Goal: Task Accomplishment & Management: Manage account settings

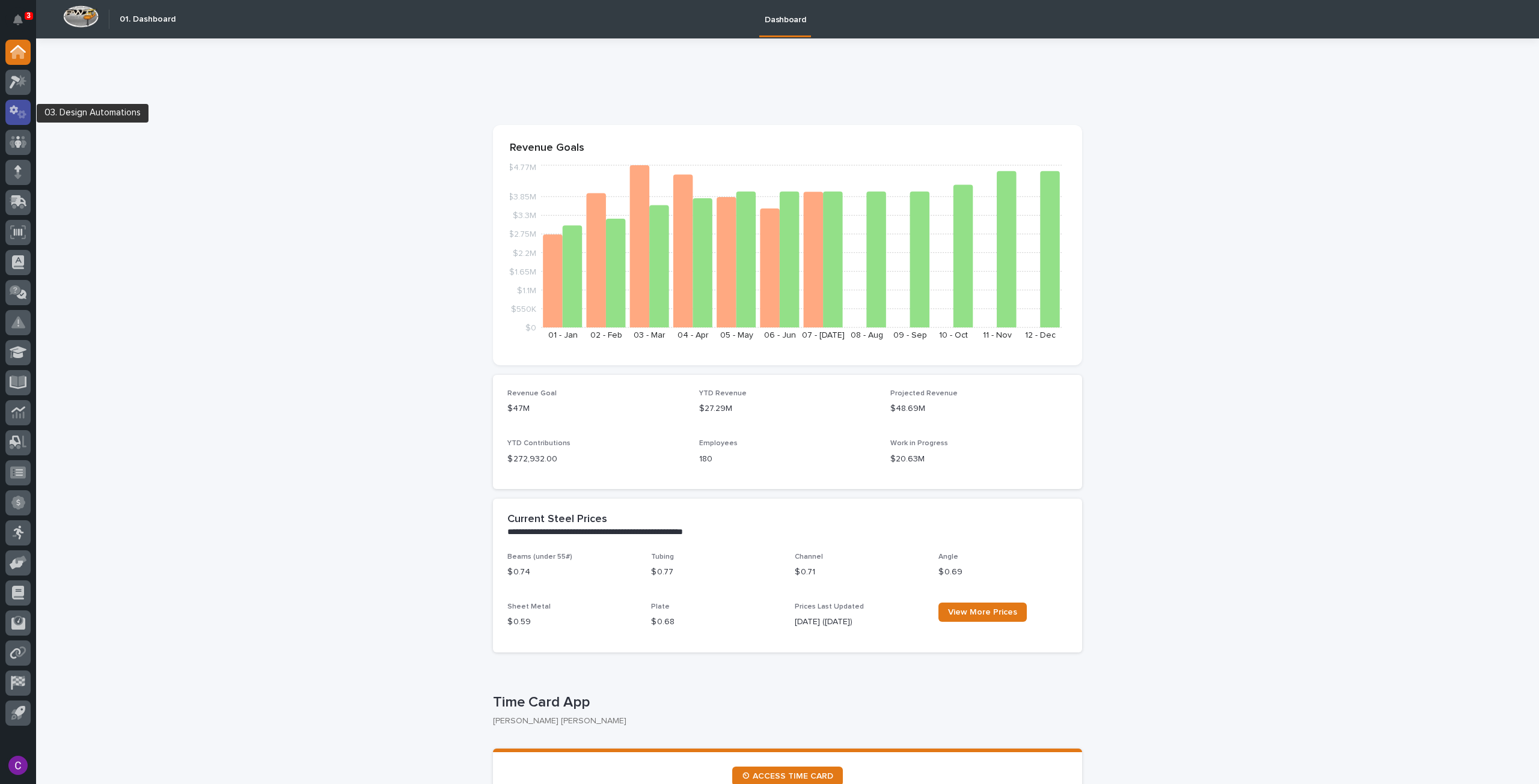
click at [24, 119] on div at bounding box center [18, 113] width 25 height 25
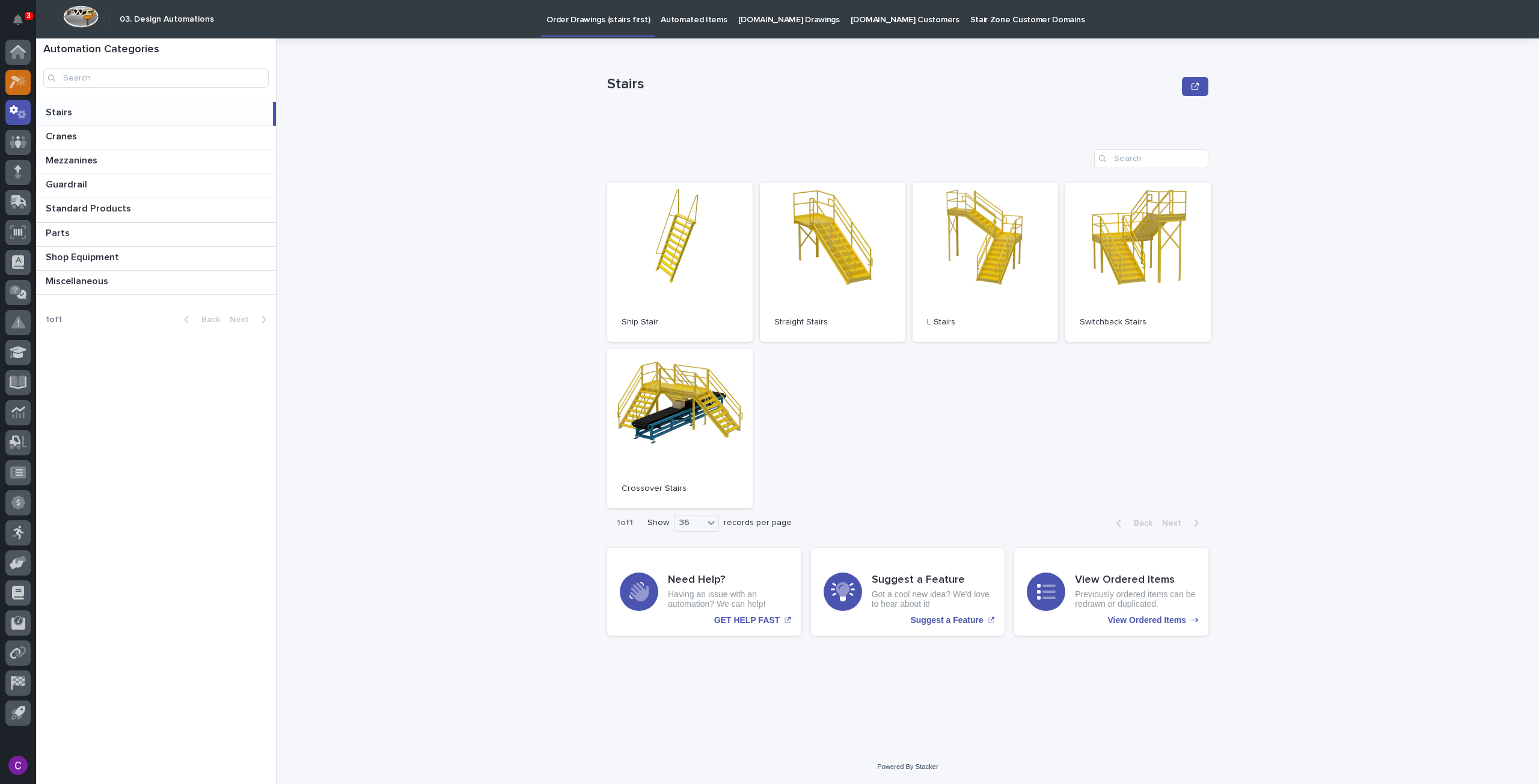
click at [29, 79] on div at bounding box center [18, 82] width 25 height 25
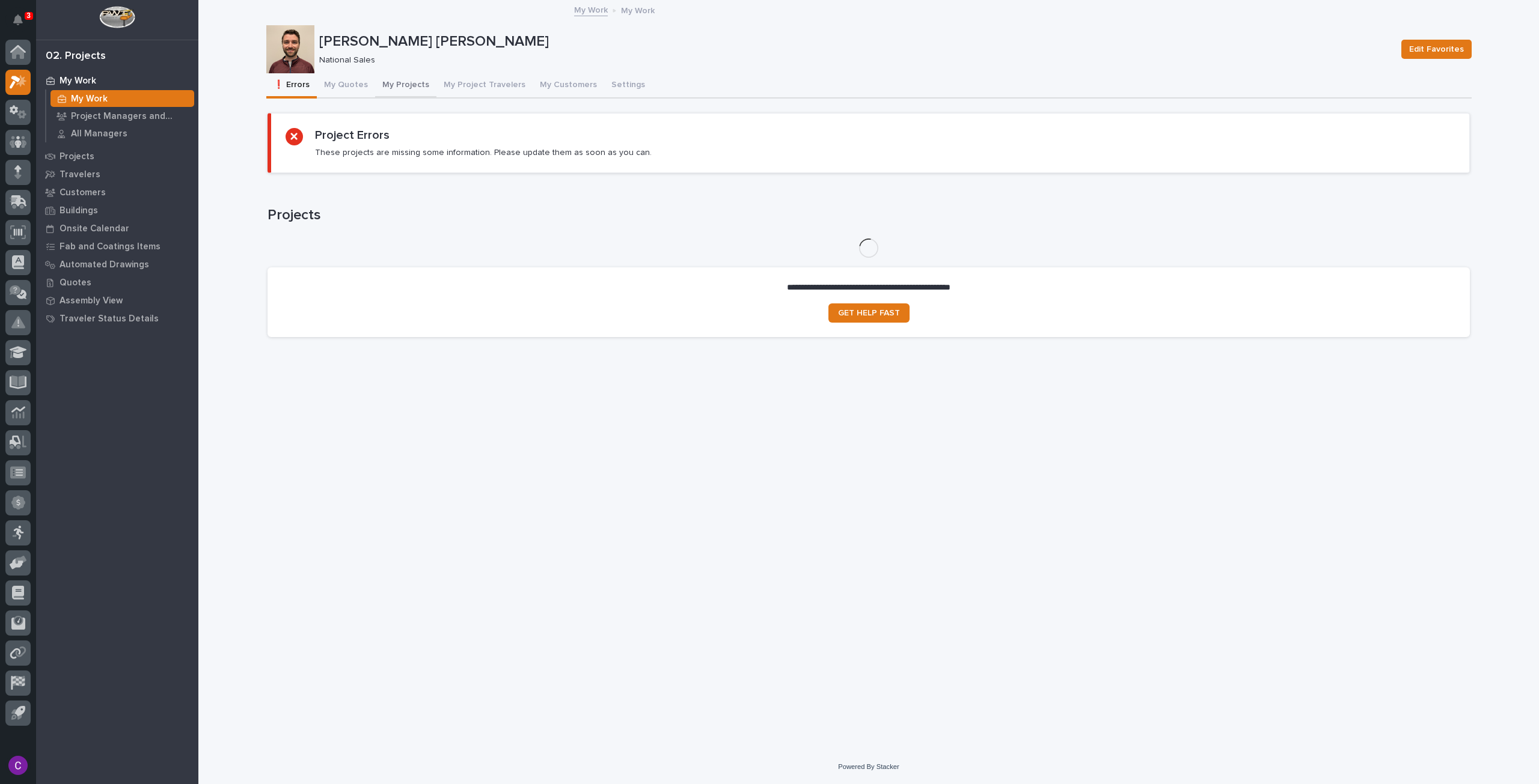
click at [413, 87] on button "My Projects" at bounding box center [406, 86] width 61 height 25
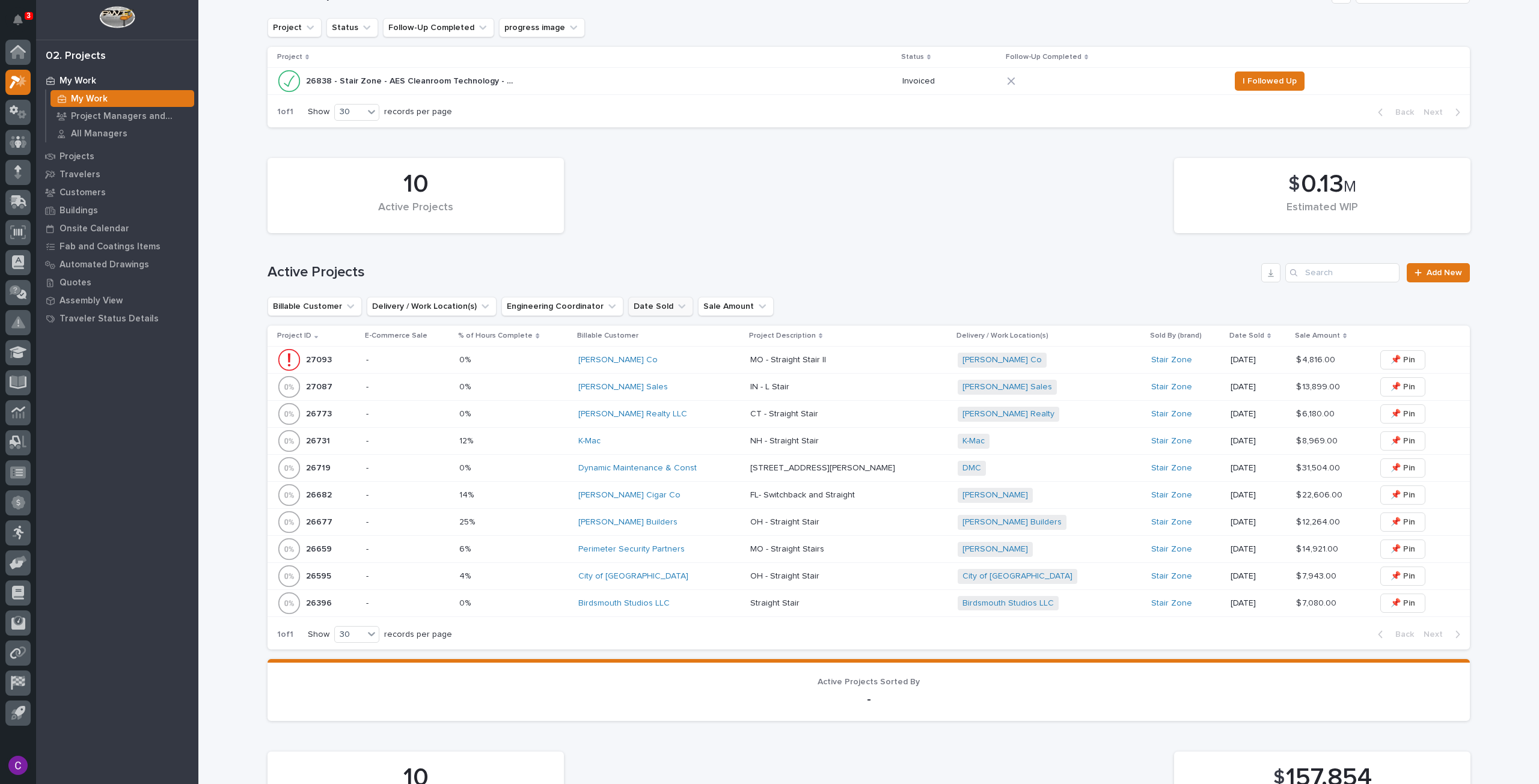
scroll to position [360, 0]
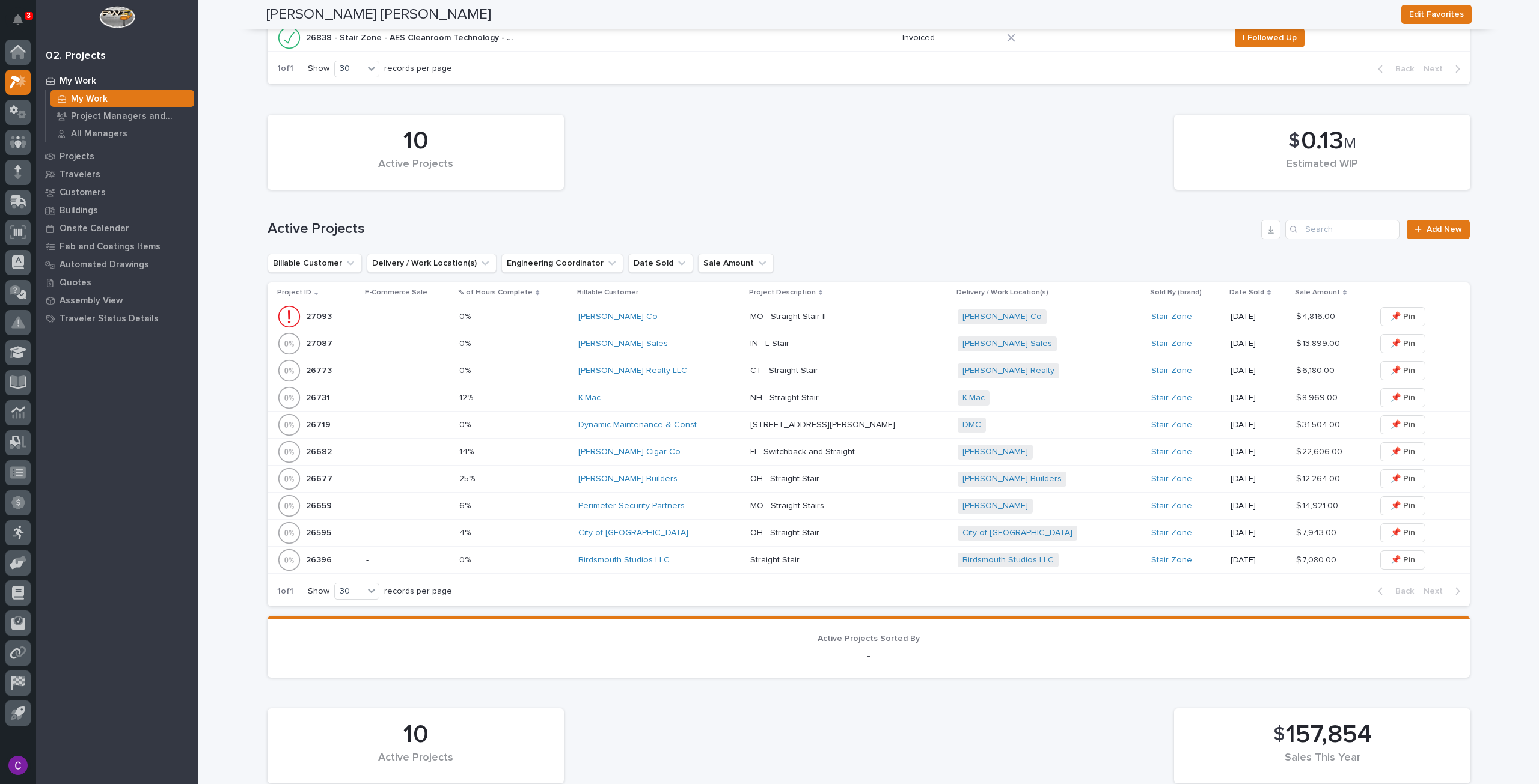
click at [693, 324] on div "[PERSON_NAME] Co" at bounding box center [660, 316] width 163 height 20
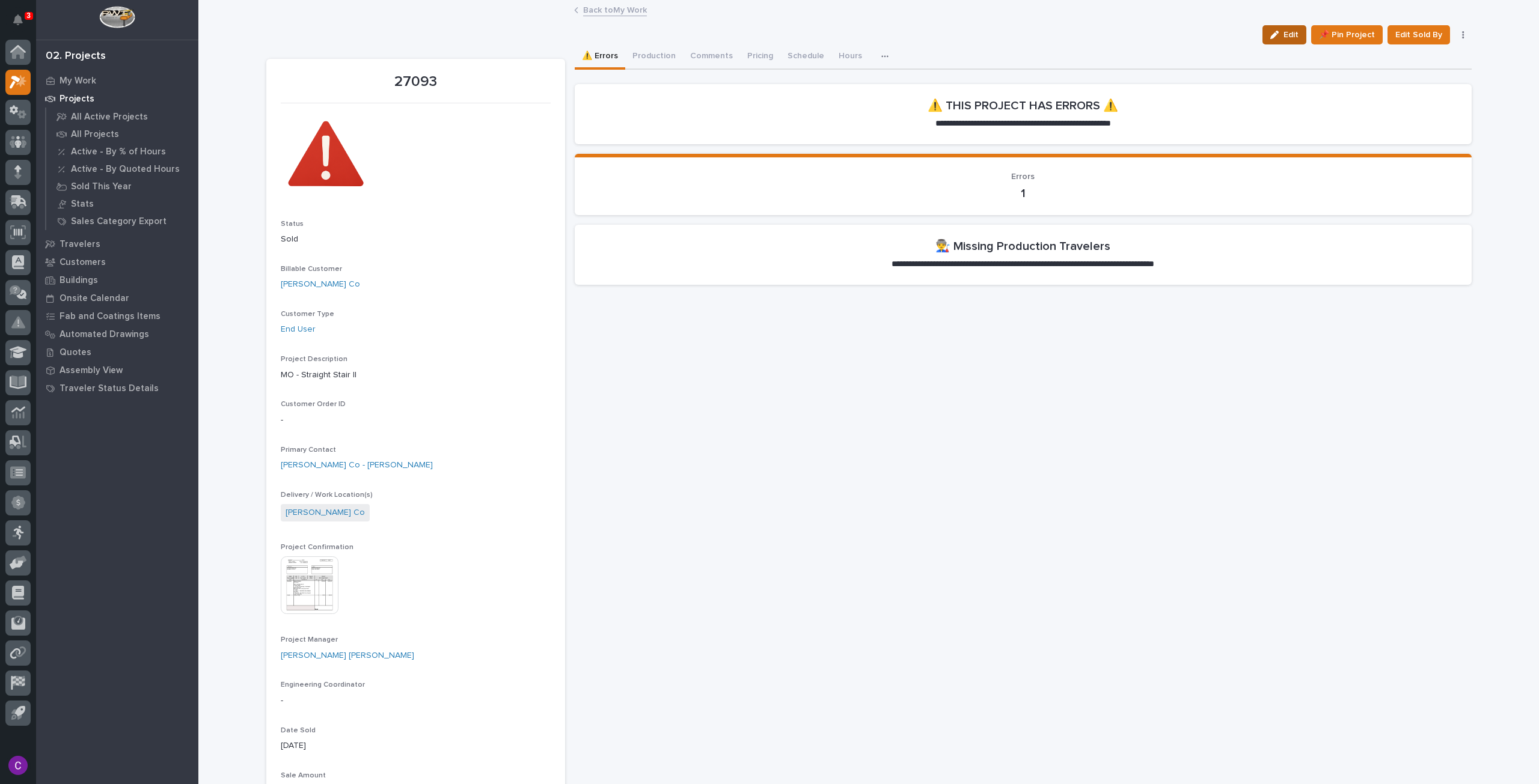
click at [1284, 41] on button "Edit" at bounding box center [1284, 35] width 44 height 19
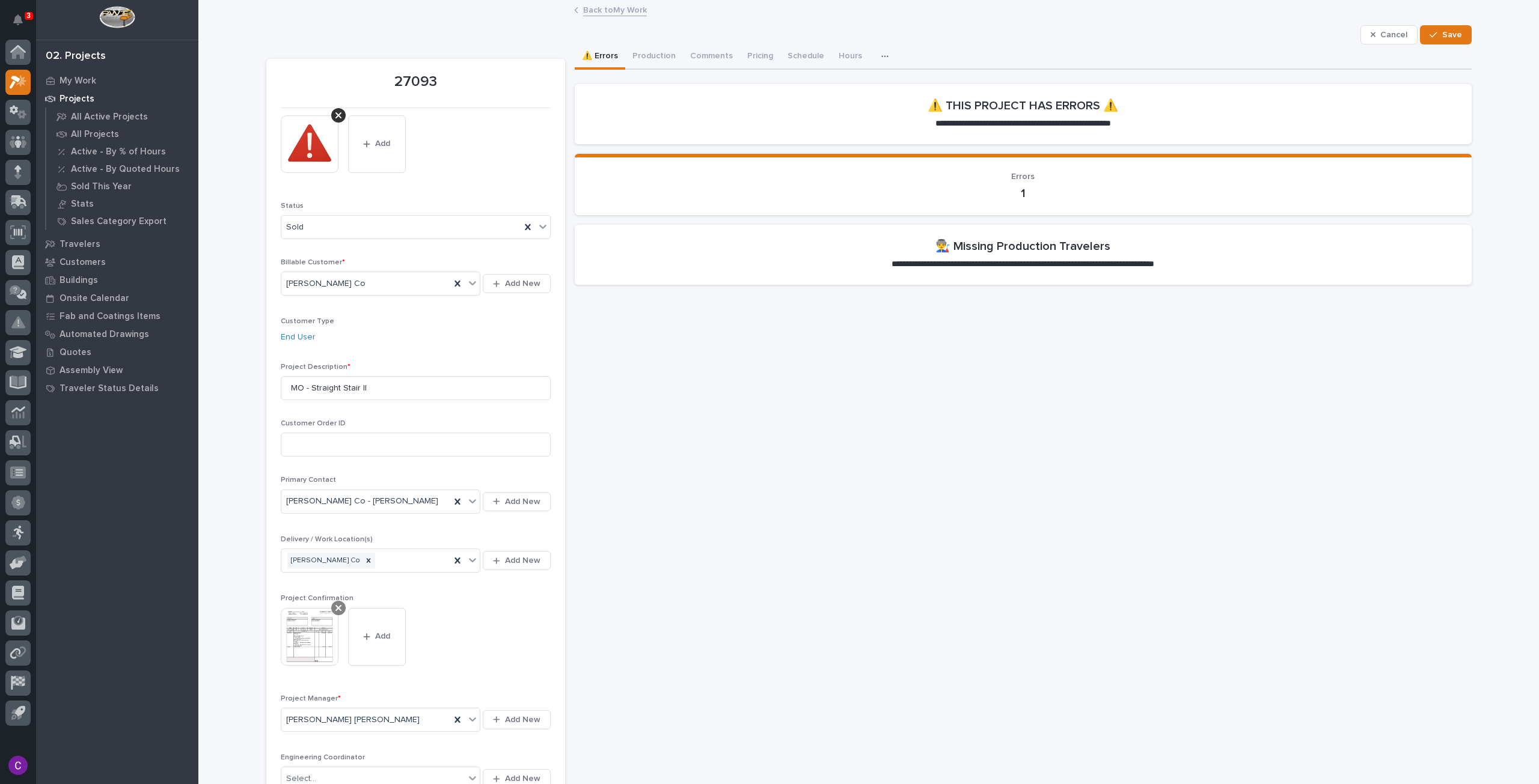
click at [331, 605] on div at bounding box center [338, 608] width 14 height 14
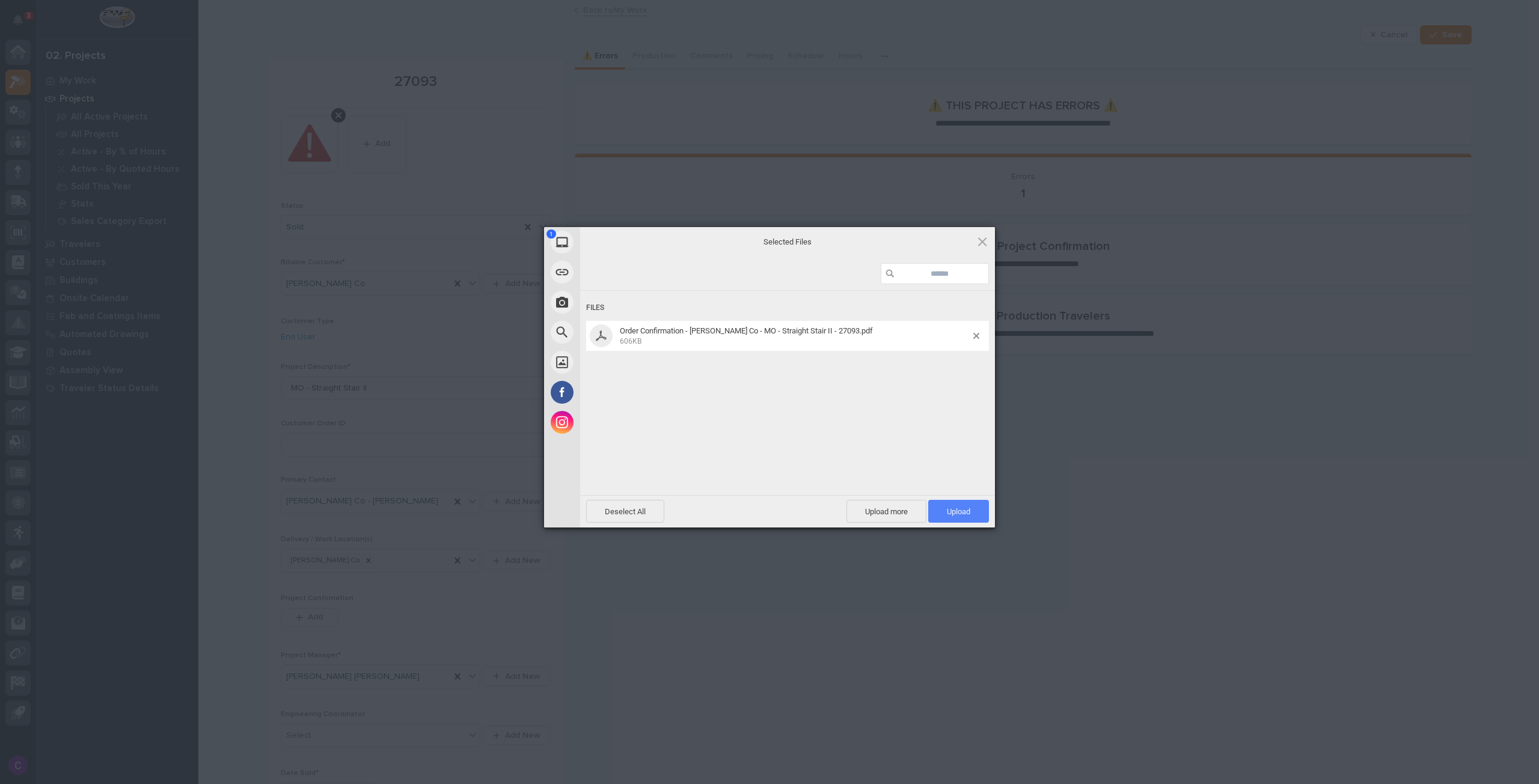
click at [964, 512] on span "Upload 1" at bounding box center [958, 511] width 23 height 9
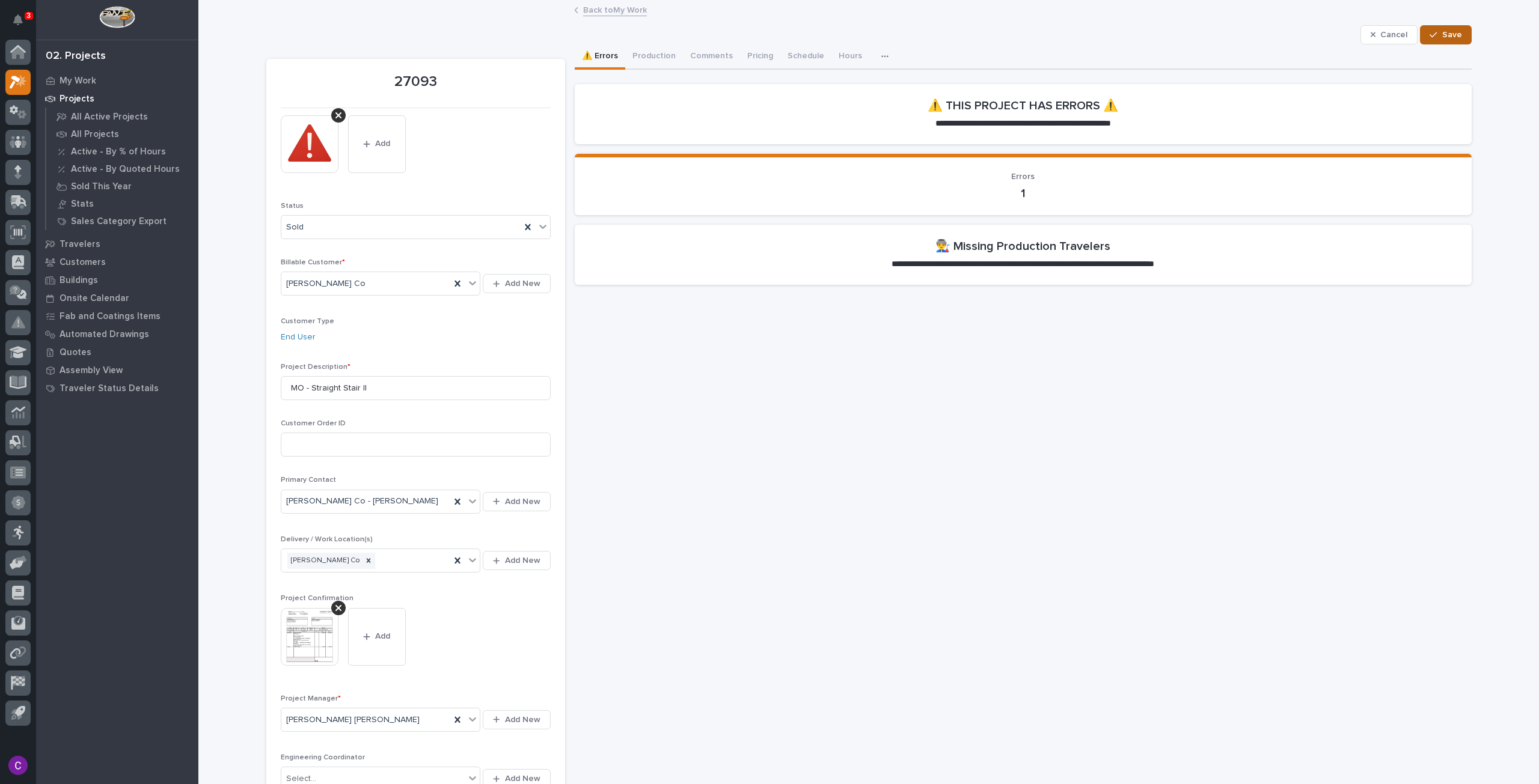
click at [1432, 31] on icon "button" at bounding box center [1433, 35] width 7 height 8
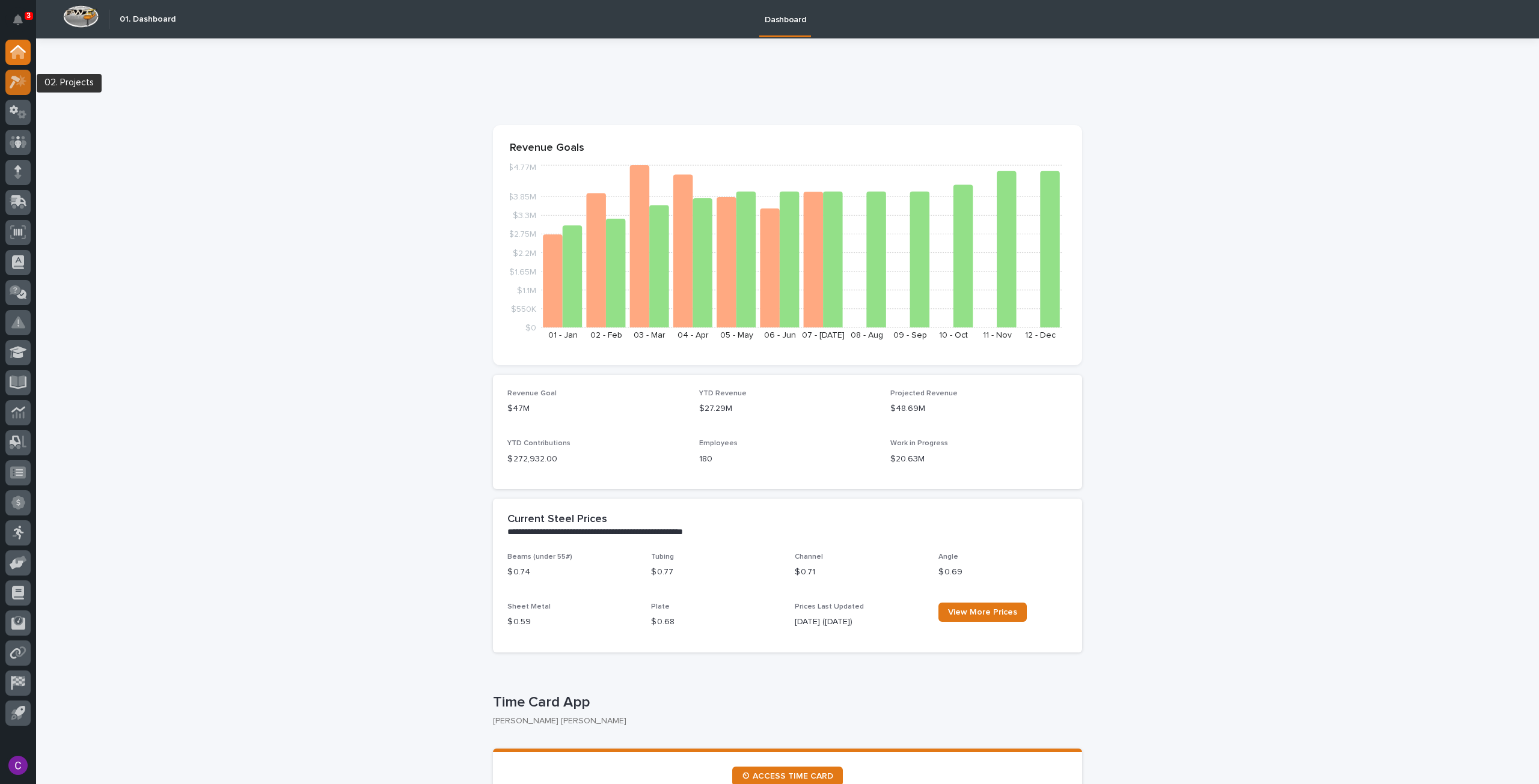
click at [18, 85] on icon at bounding box center [18, 82] width 17 height 14
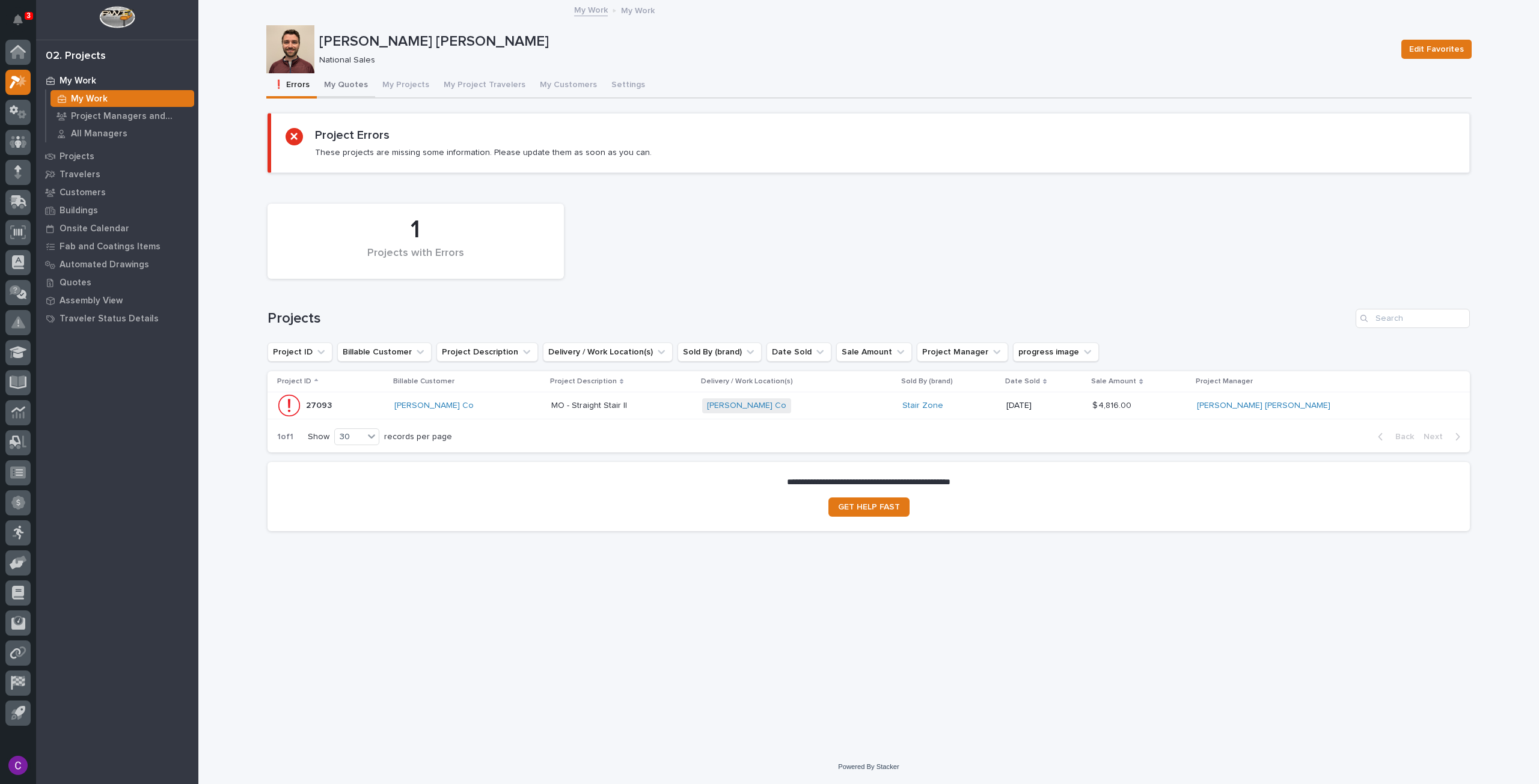
click at [353, 81] on button "My Quotes" at bounding box center [345, 86] width 58 height 25
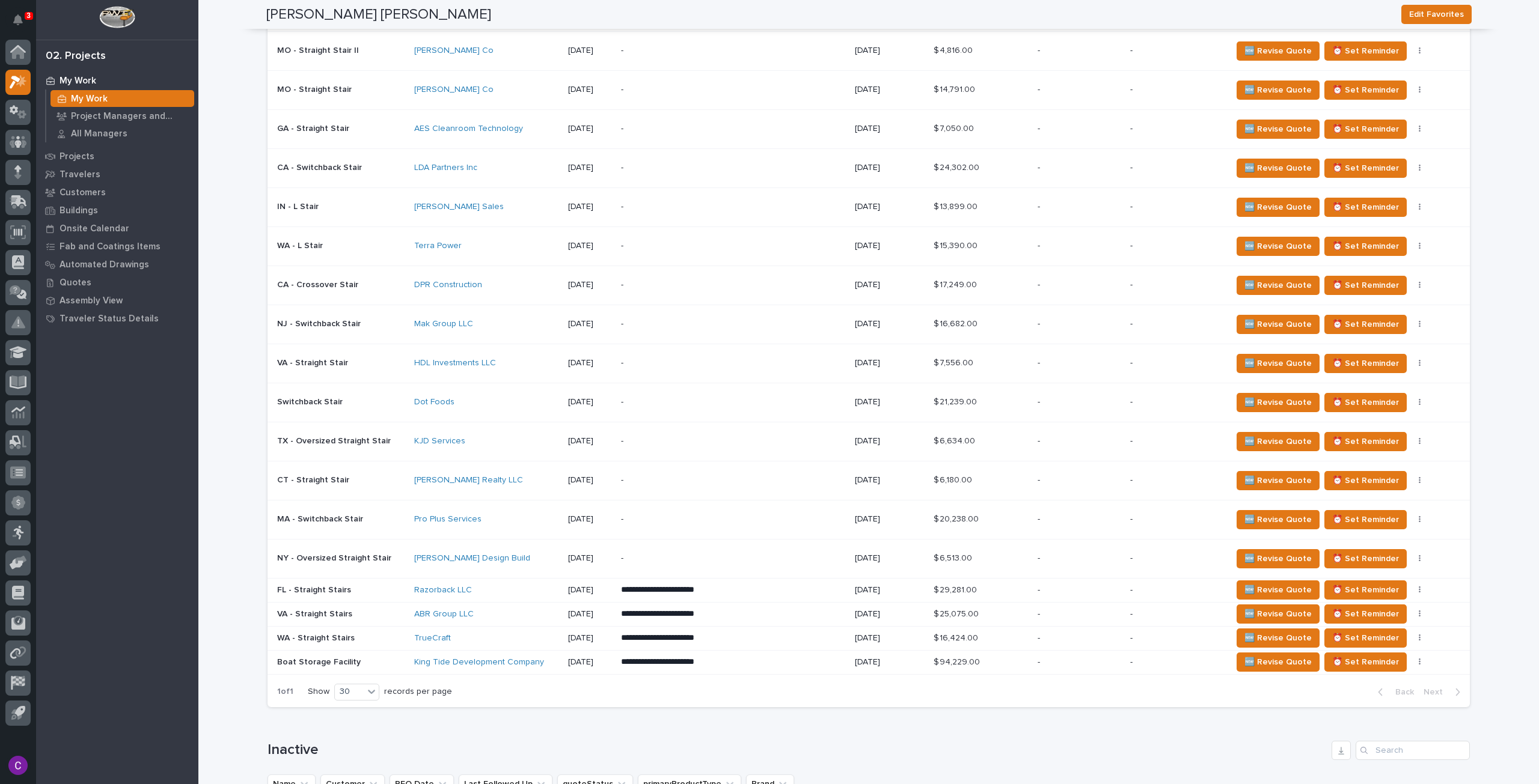
scroll to position [1022, 0]
